Goal: Task Accomplishment & Management: Manage account settings

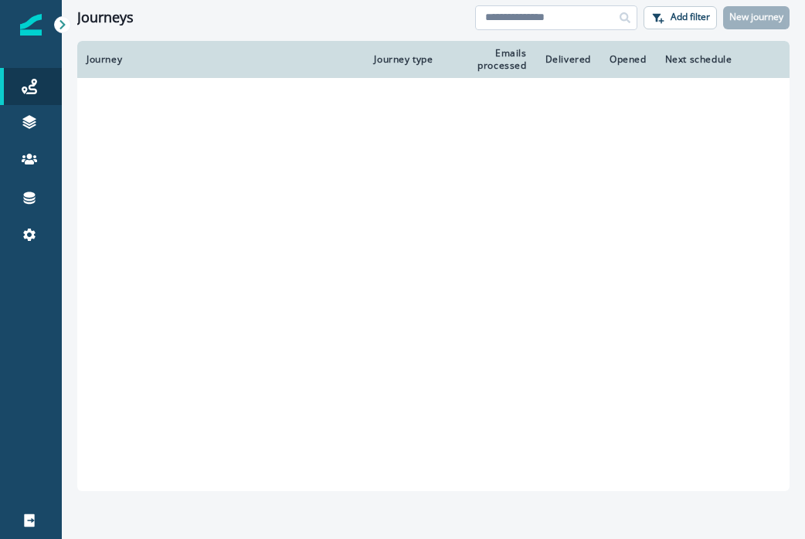
click at [510, 17] on input at bounding box center [556, 17] width 162 height 25
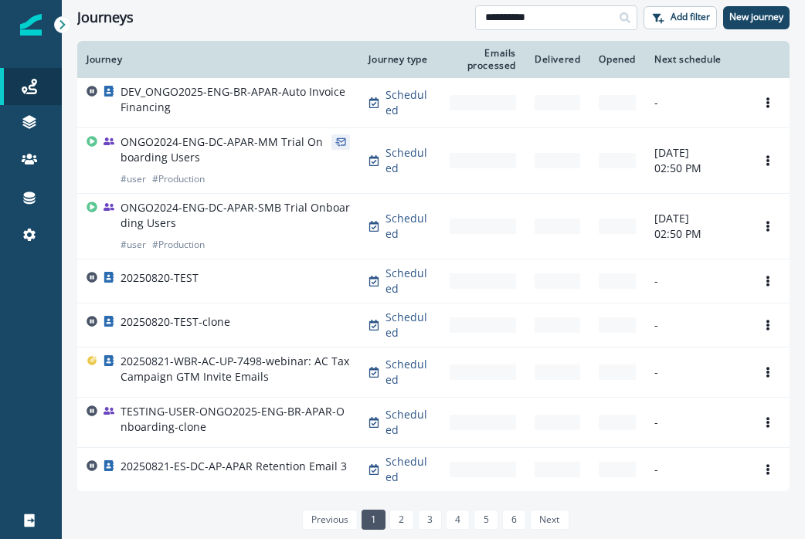
type input "**********"
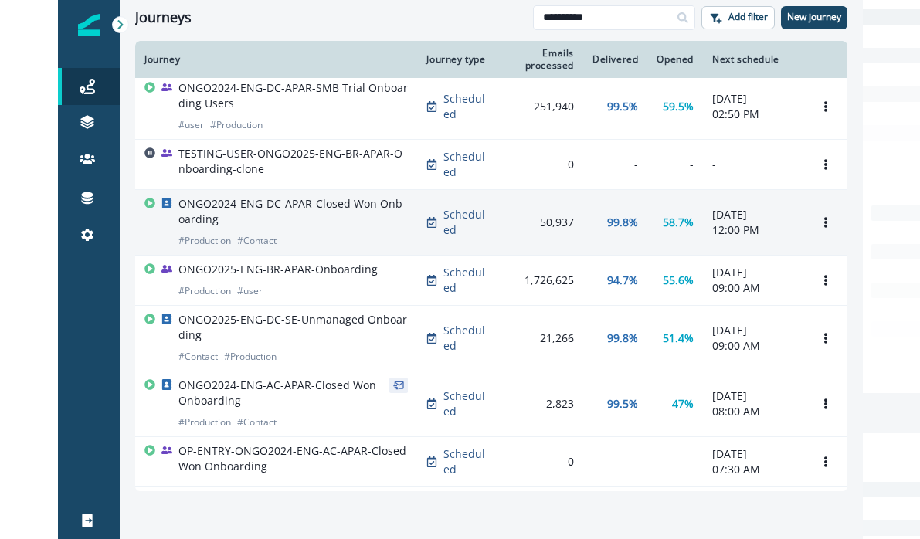
scroll to position [22, 0]
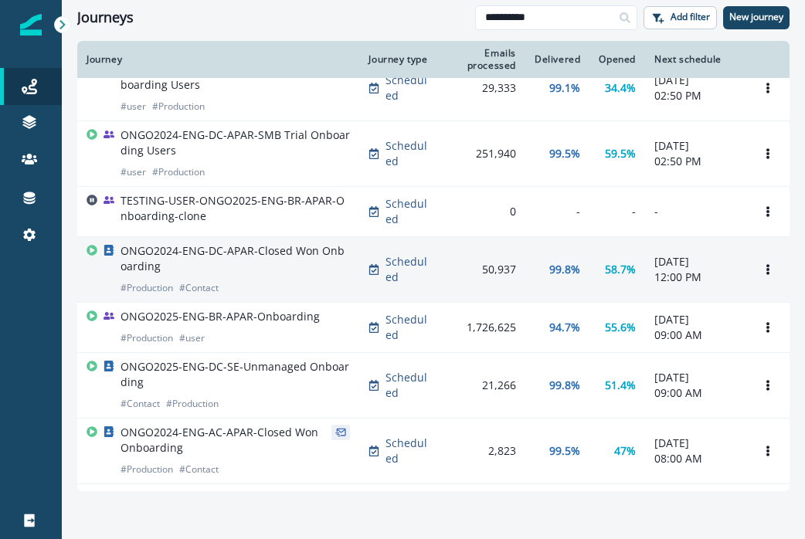
click at [263, 267] on p "ONGO2024-ENG-DC-APAR-Closed Won Onboarding" at bounding box center [235, 258] width 229 height 31
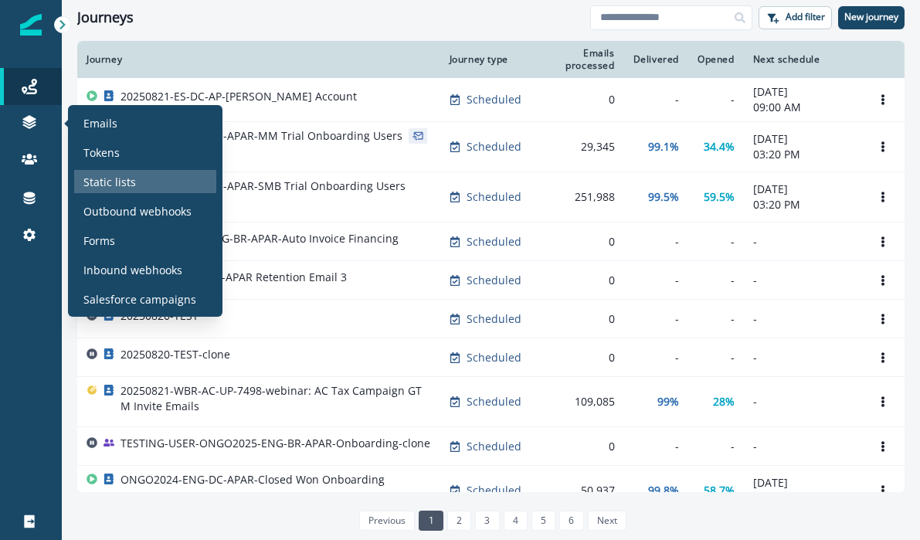
click at [100, 177] on p "Static lists" at bounding box center [109, 182] width 53 height 16
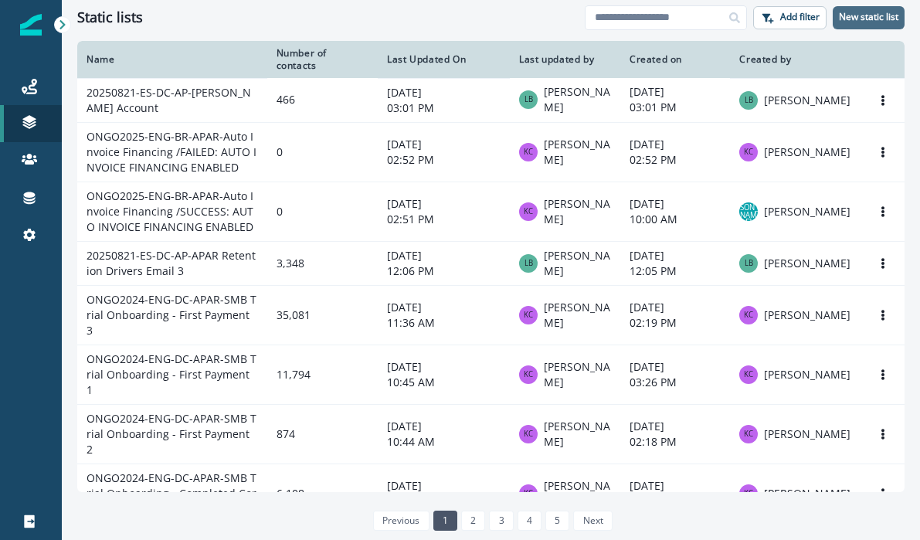
click at [883, 17] on p "New static list" at bounding box center [868, 17] width 59 height 11
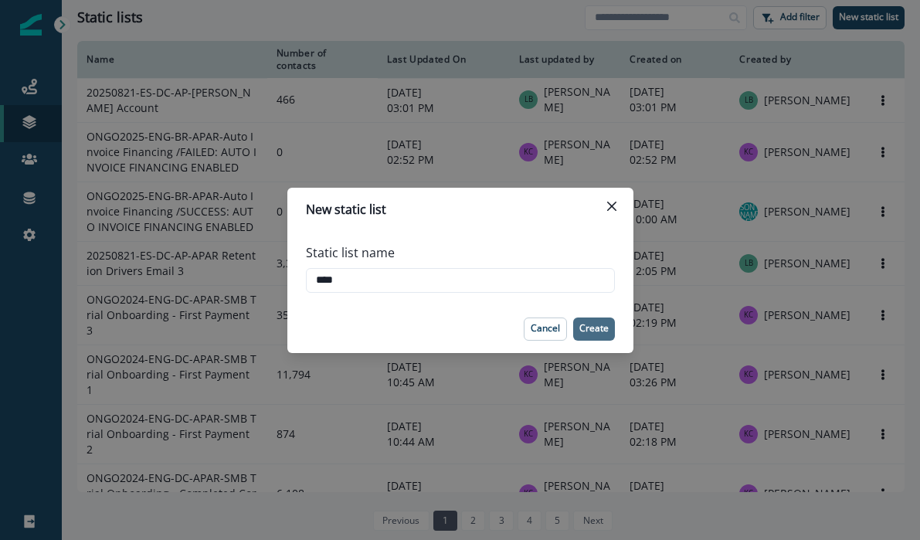
type input "****"
click at [587, 330] on p "Create" at bounding box center [593, 328] width 29 height 11
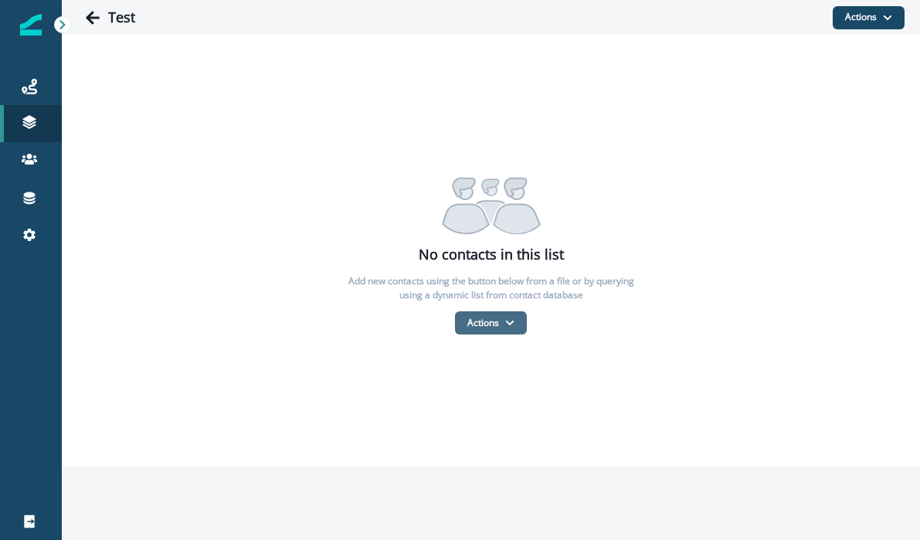
click at [520, 323] on button "Actions" at bounding box center [491, 322] width 72 height 23
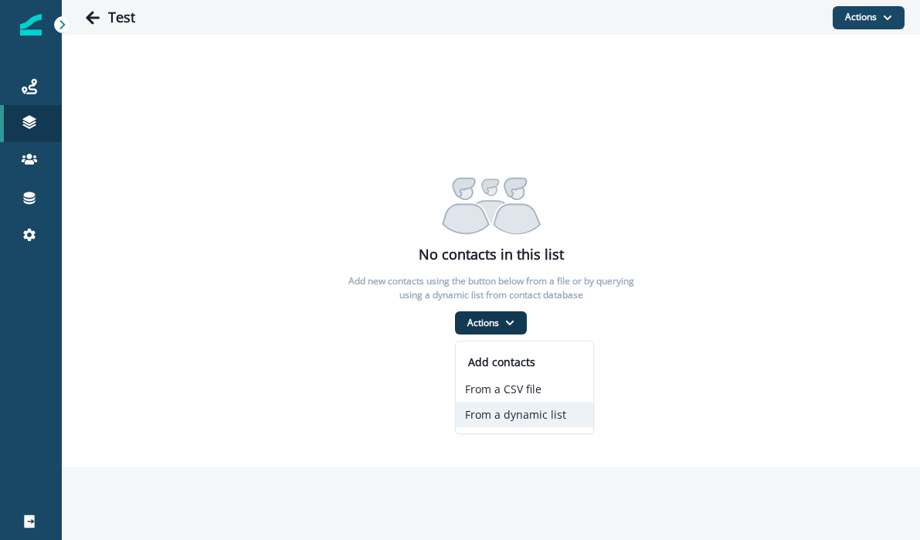
click at [540, 421] on button "From a dynamic list" at bounding box center [525, 414] width 138 height 25
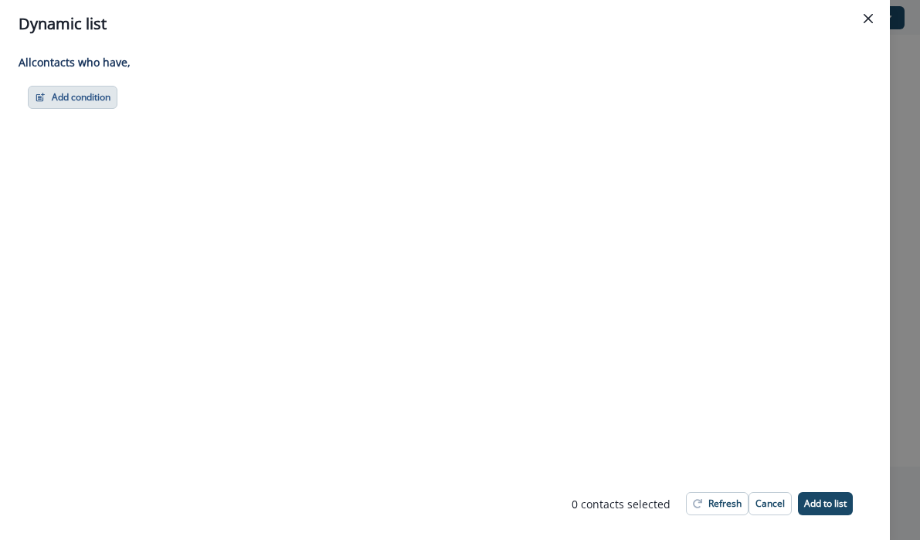
click at [96, 97] on button "Add condition" at bounding box center [73, 97] width 90 height 23
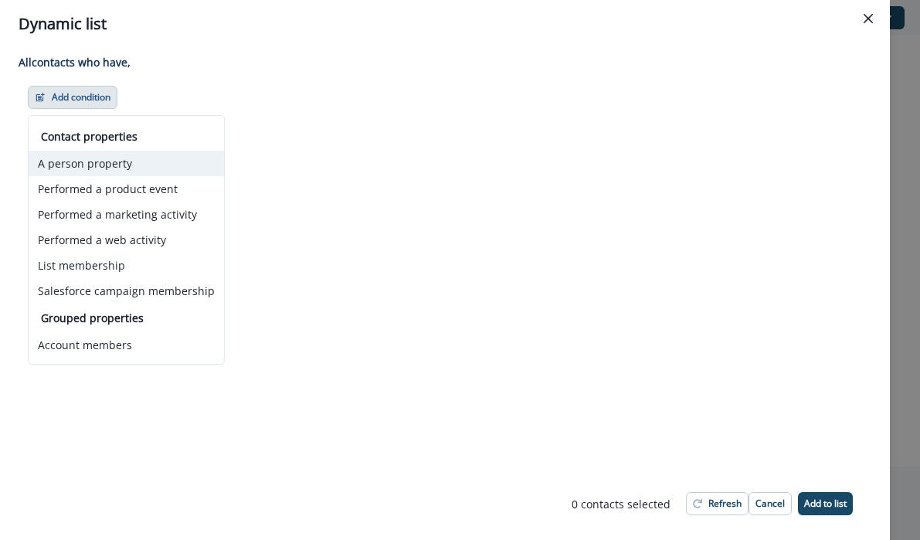
click at [130, 161] on button "A person property" at bounding box center [126, 163] width 195 height 25
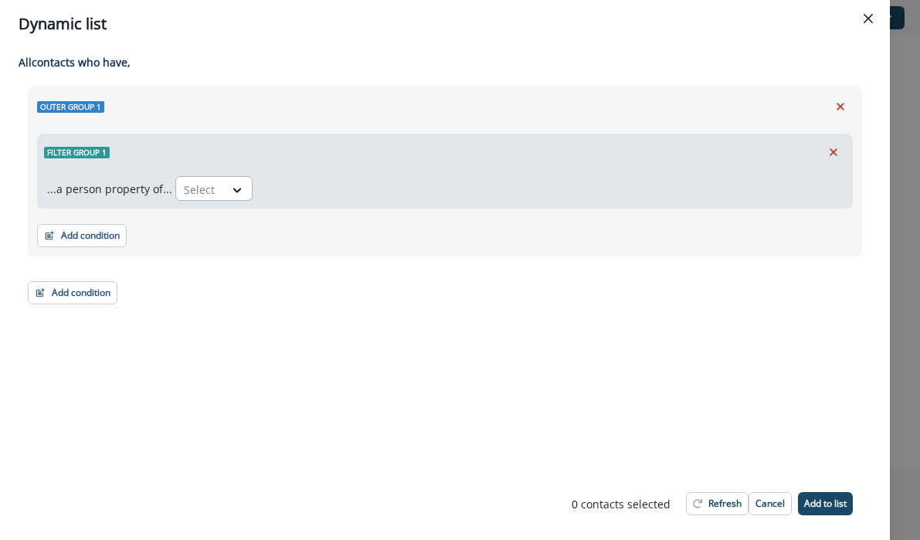
click at [189, 189] on div at bounding box center [200, 189] width 32 height 19
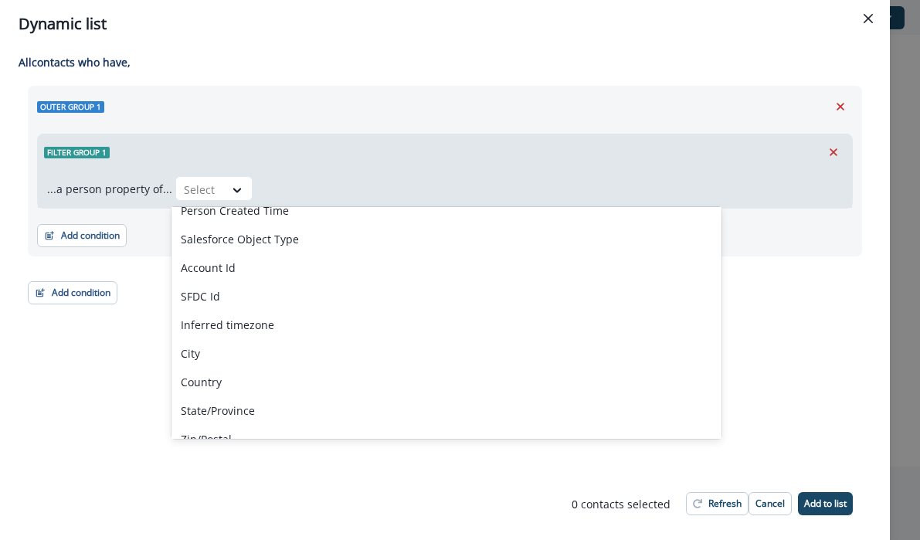
scroll to position [325, 0]
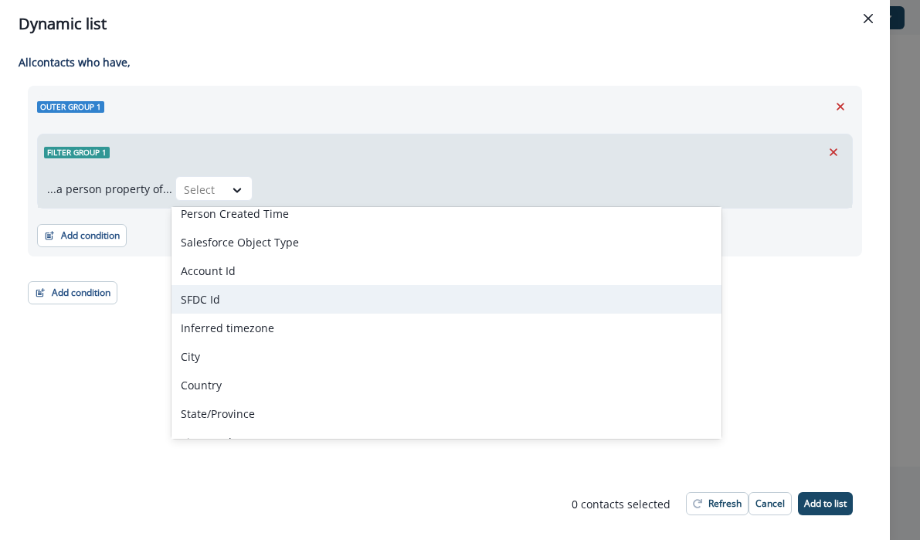
click at [238, 304] on div "SFDC Id" at bounding box center [447, 299] width 550 height 29
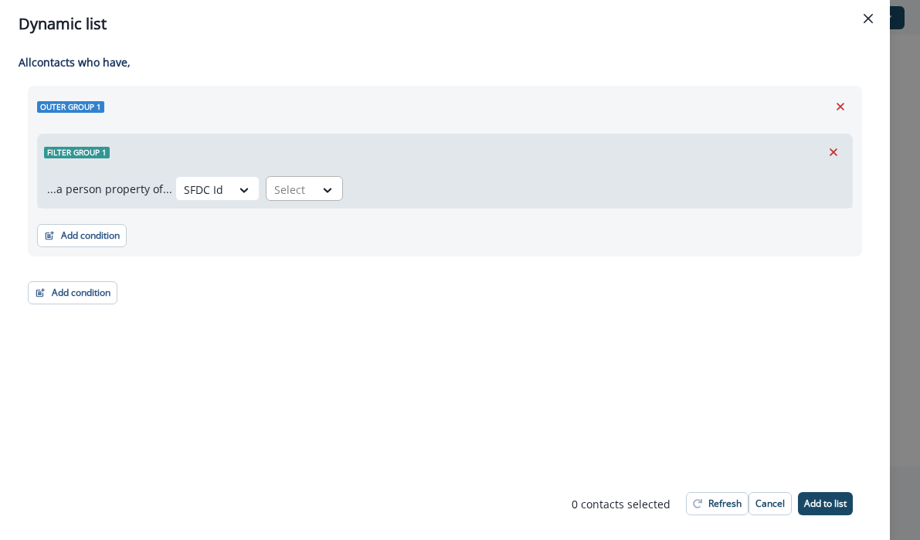
click at [291, 190] on div at bounding box center [290, 189] width 32 height 19
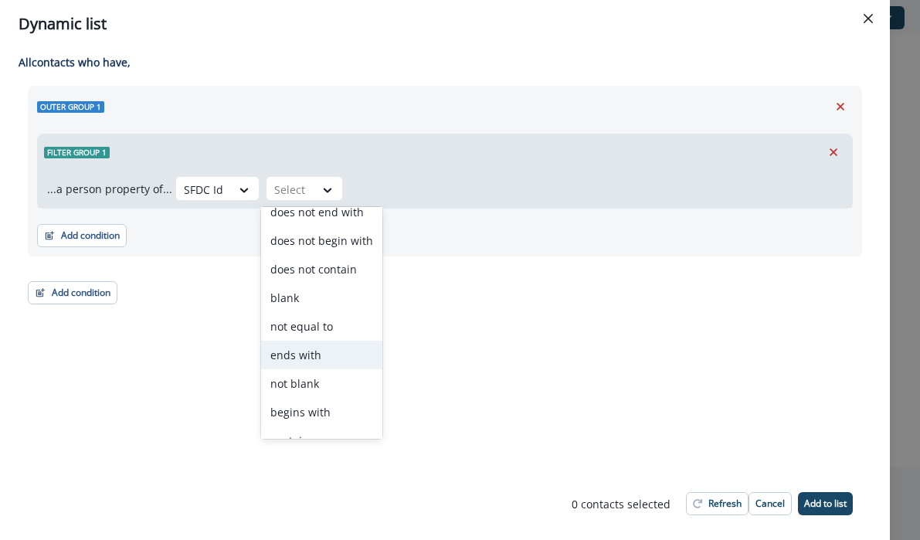
scroll to position [60, 0]
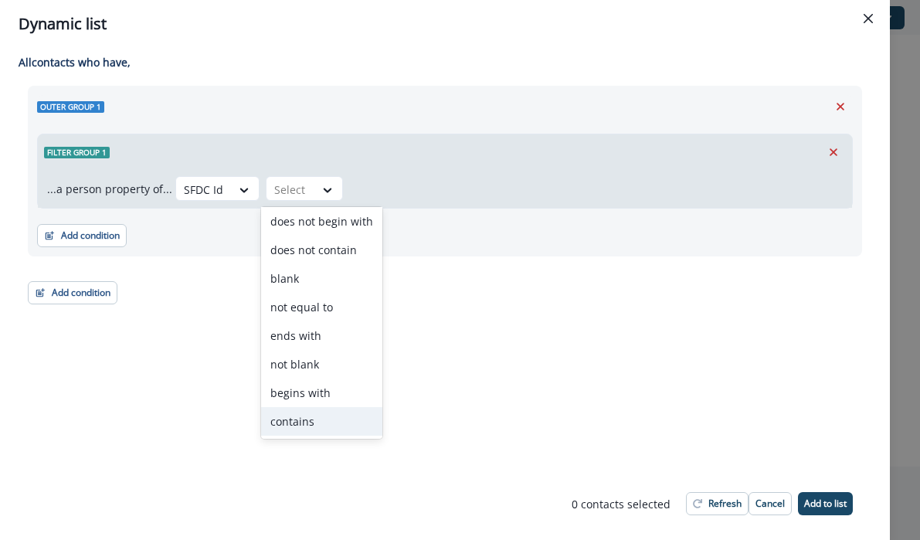
click at [326, 420] on div "contains" at bounding box center [321, 421] width 121 height 29
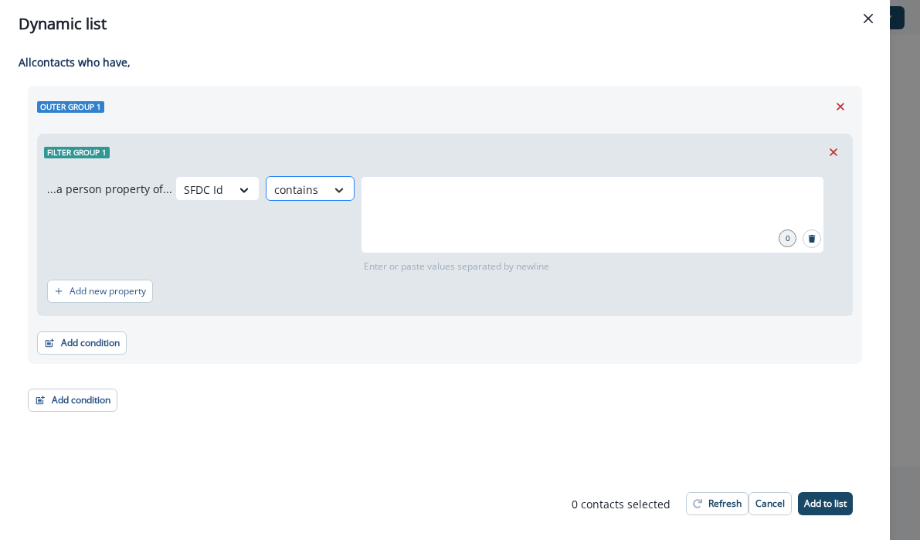
click at [326, 192] on div at bounding box center [339, 189] width 26 height 15
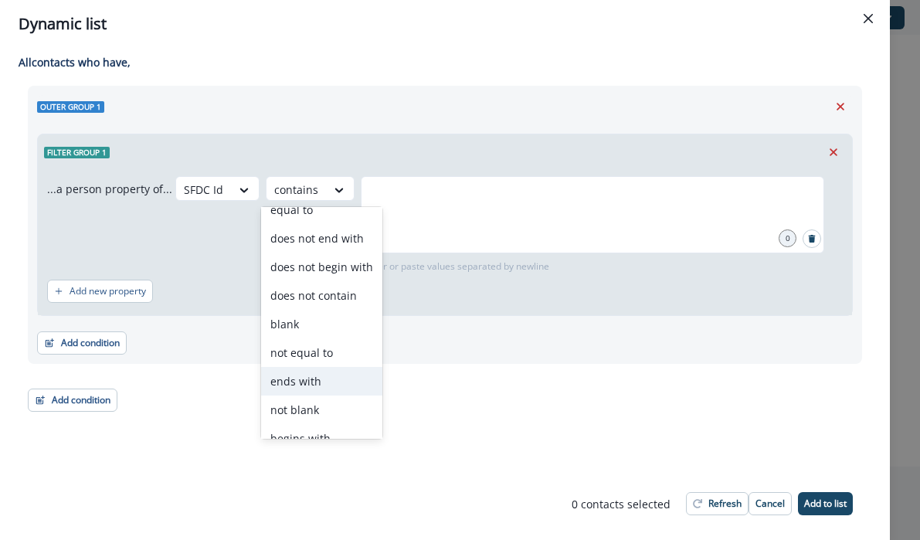
scroll to position [0, 0]
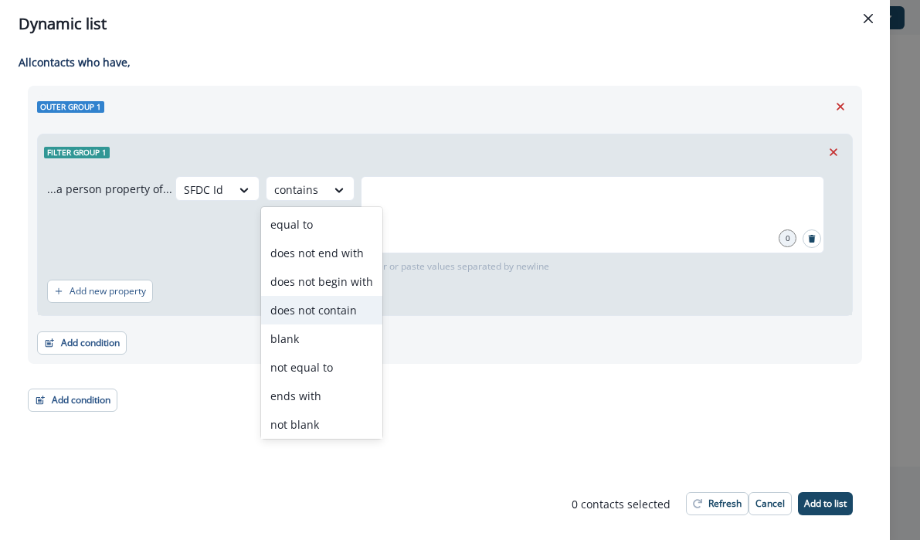
click at [331, 312] on div "does not contain" at bounding box center [321, 310] width 121 height 29
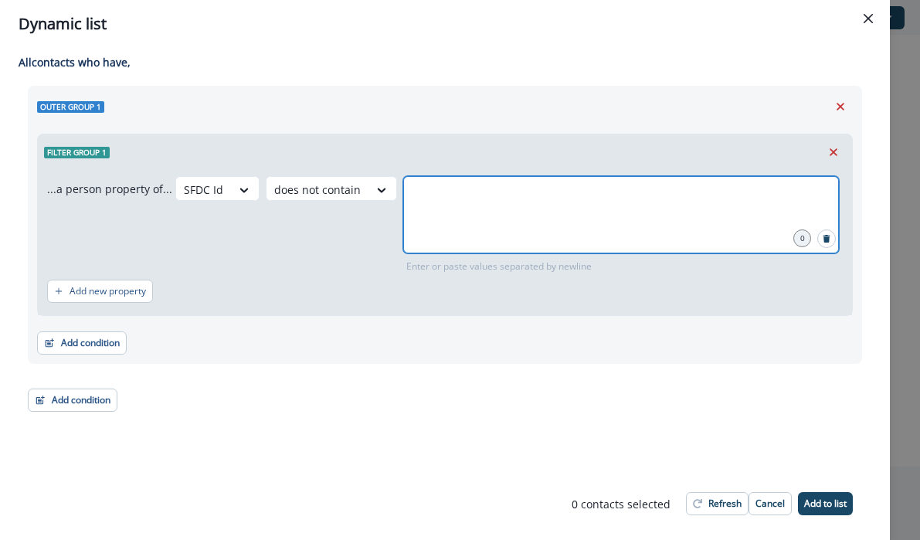
click at [517, 195] on input "text" at bounding box center [621, 195] width 431 height 31
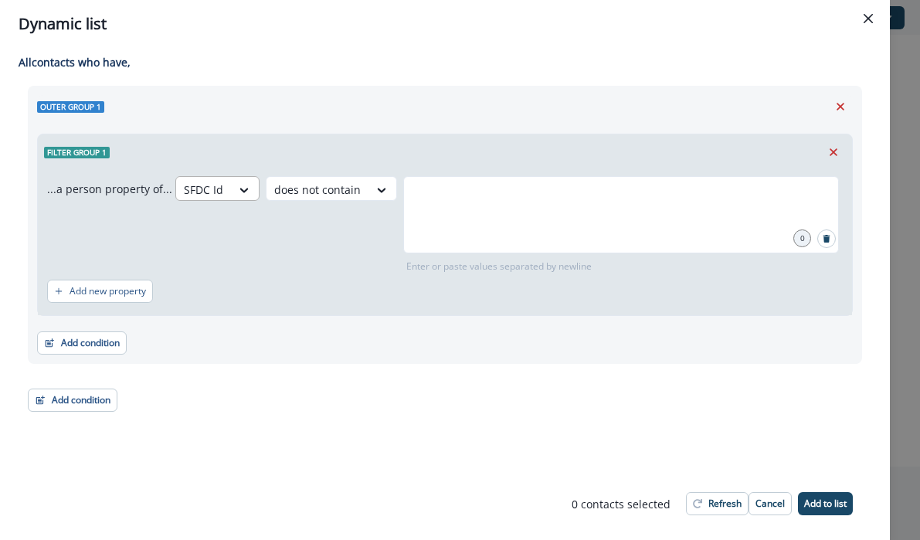
click at [206, 184] on div at bounding box center [203, 189] width 39 height 19
click at [423, 110] on div "Outer group 1" at bounding box center [445, 106] width 816 height 23
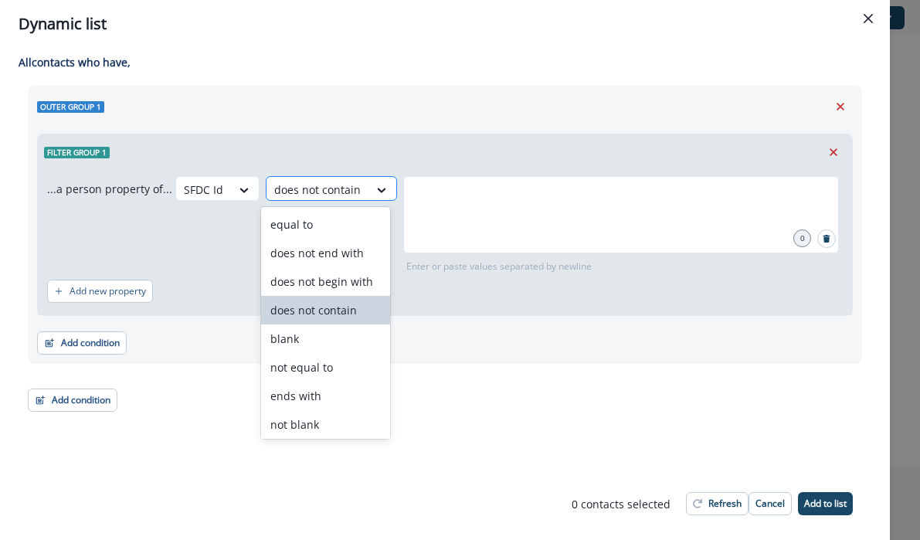
click at [305, 183] on div at bounding box center [317, 189] width 87 height 19
click at [215, 189] on div at bounding box center [203, 189] width 39 height 19
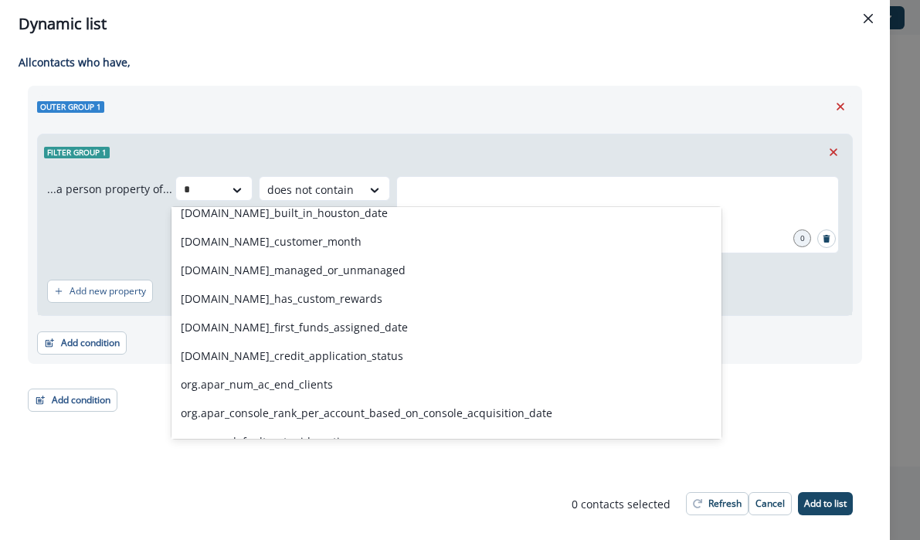
scroll to position [126, 0]
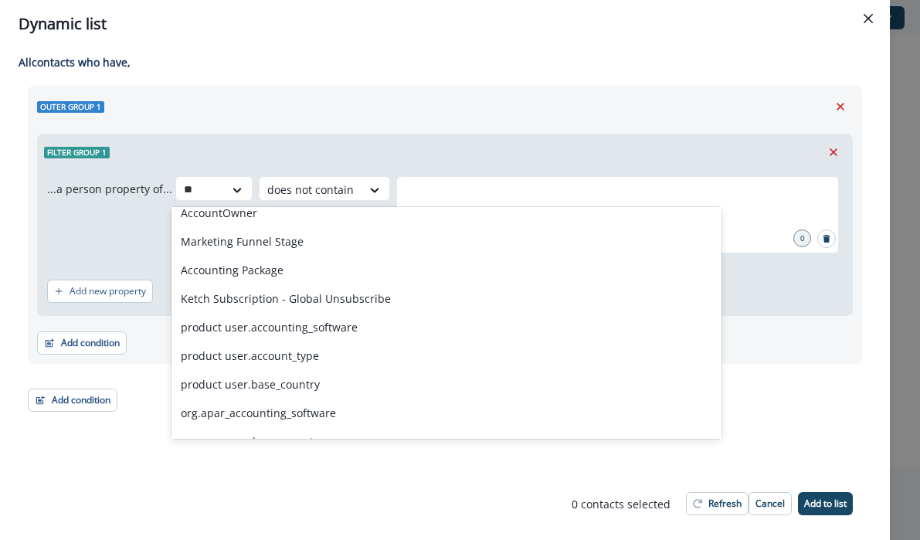
type input "***"
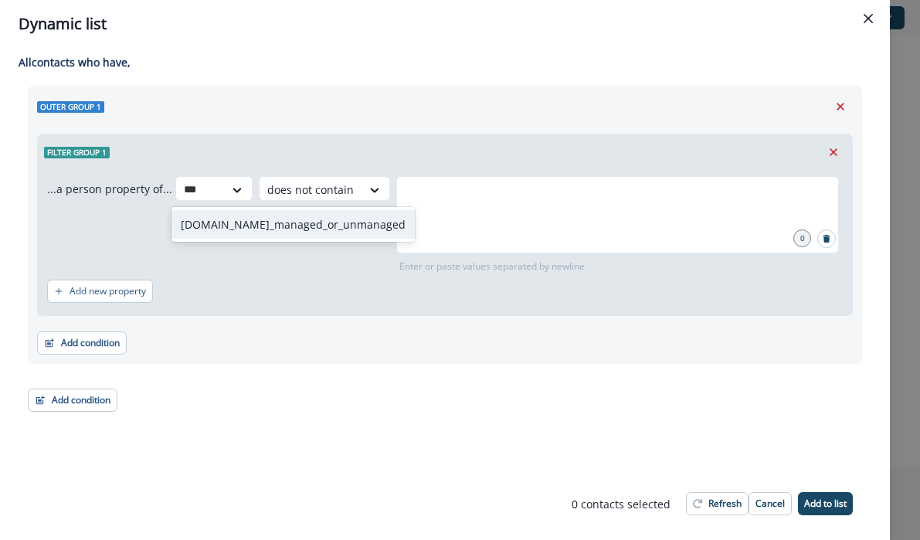
click at [251, 222] on div "org.se_managed_or_unmanaged" at bounding box center [293, 224] width 243 height 29
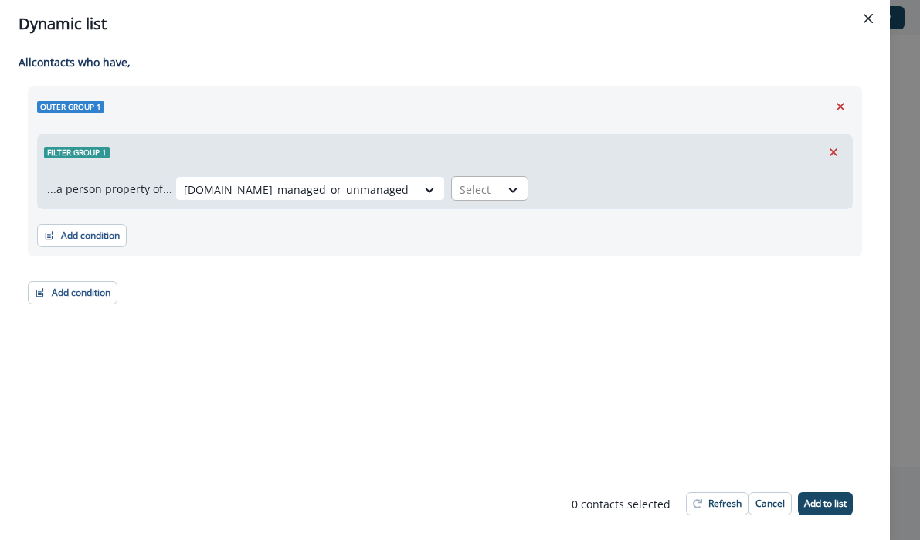
click at [460, 182] on div at bounding box center [476, 189] width 32 height 19
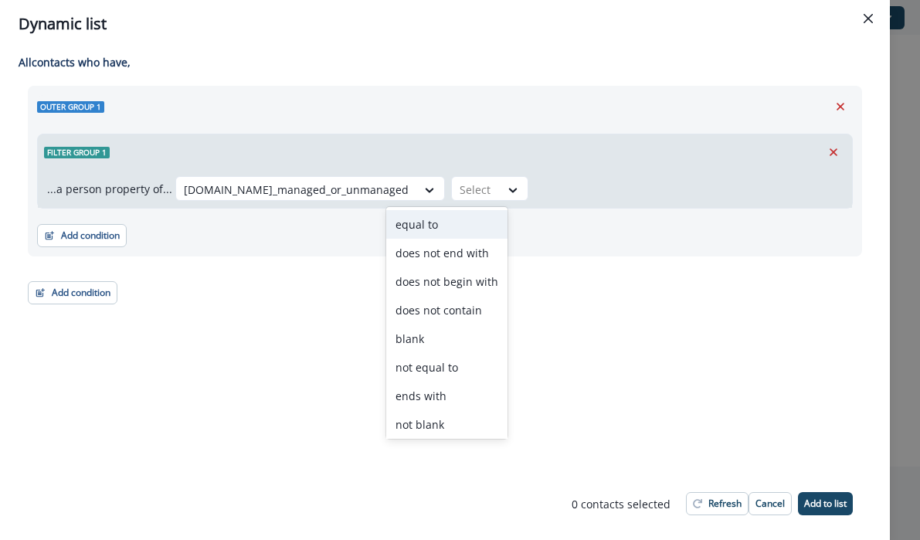
click at [443, 219] on div "equal to" at bounding box center [446, 224] width 121 height 29
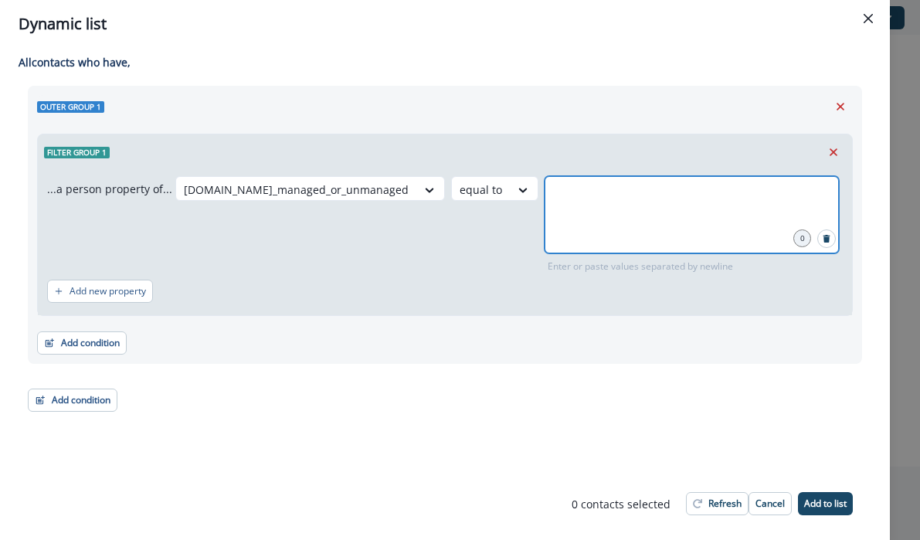
click at [547, 202] on input "text" at bounding box center [692, 195] width 290 height 31
type input "*********"
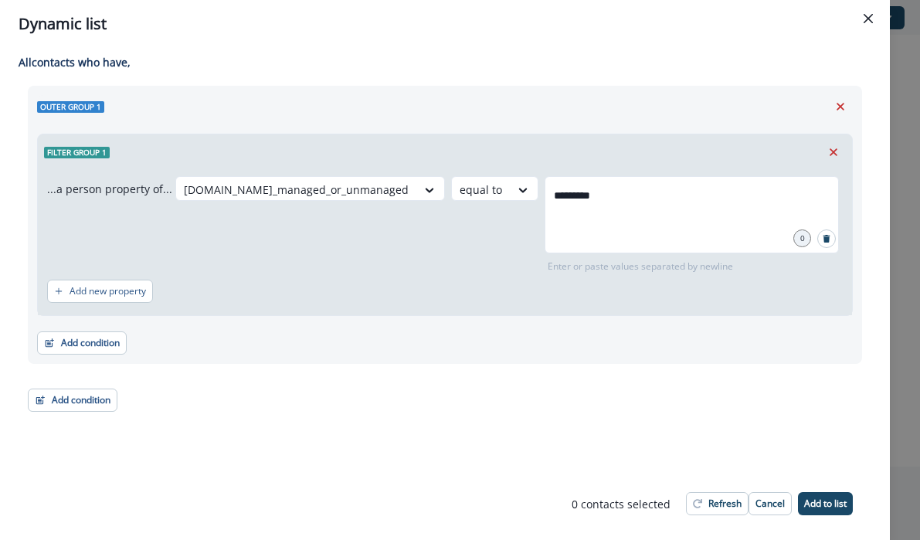
click at [323, 273] on div "org.se_managed_or_unmanaged equal to ********* 0 Enter or paste values separate…" at bounding box center [508, 224] width 667 height 97
click at [869, 18] on icon "Close" at bounding box center [868, 18] width 9 height 9
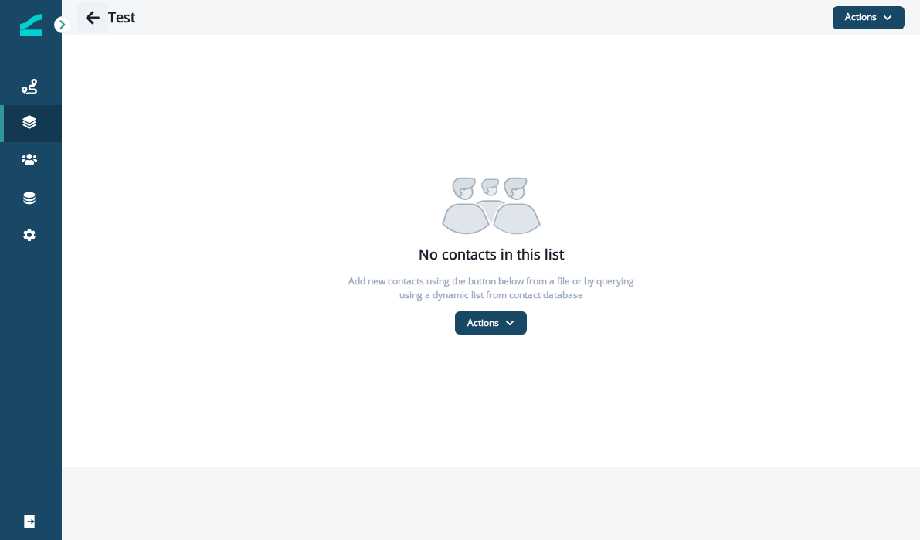
click at [90, 24] on icon "Go back" at bounding box center [92, 17] width 15 height 15
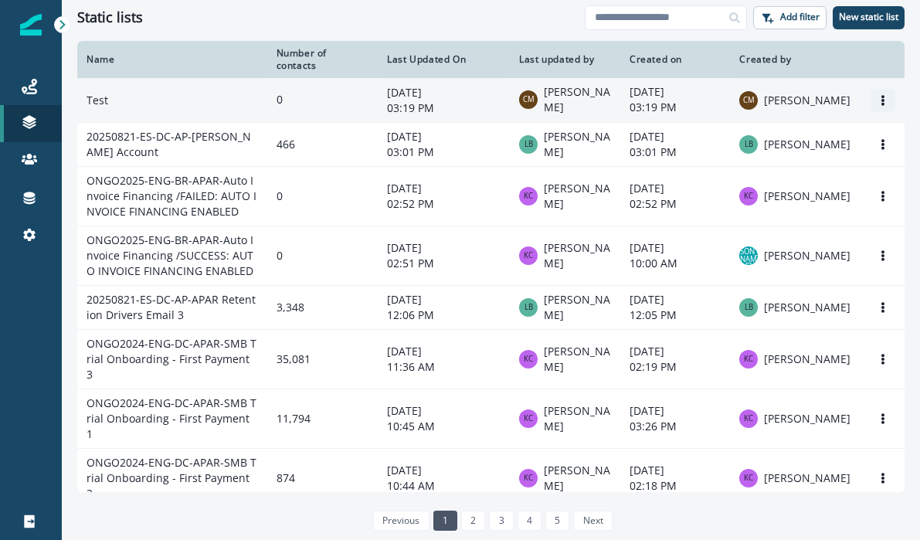
click at [877, 102] on button "Options" at bounding box center [883, 100] width 25 height 23
click at [833, 164] on button "Delete" at bounding box center [809, 162] width 172 height 25
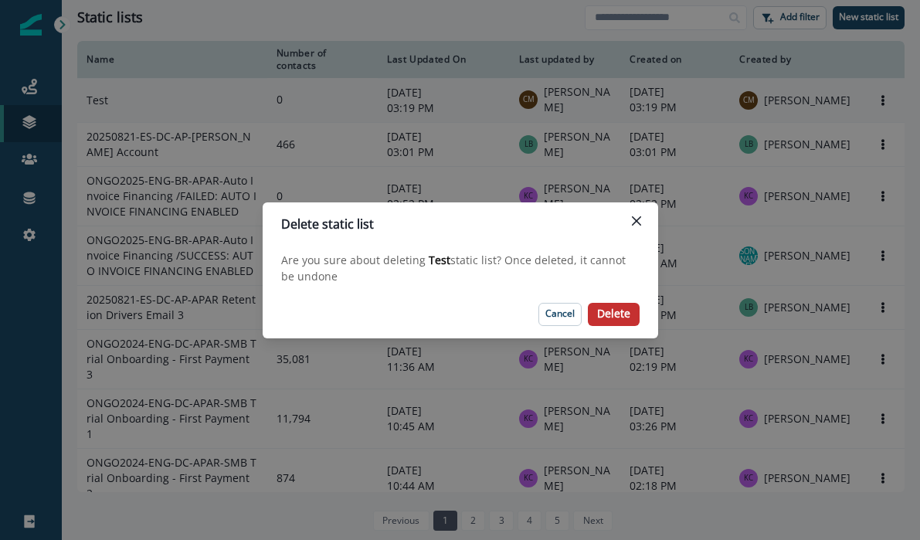
click at [603, 307] on p "Delete" at bounding box center [613, 313] width 33 height 13
